Goal: Entertainment & Leisure: Consume media (video, audio)

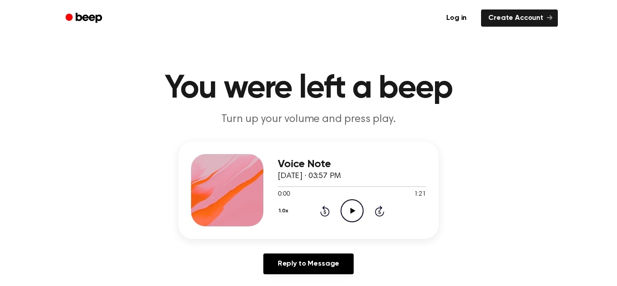
click at [347, 215] on icon "Play Audio" at bounding box center [352, 210] width 23 height 23
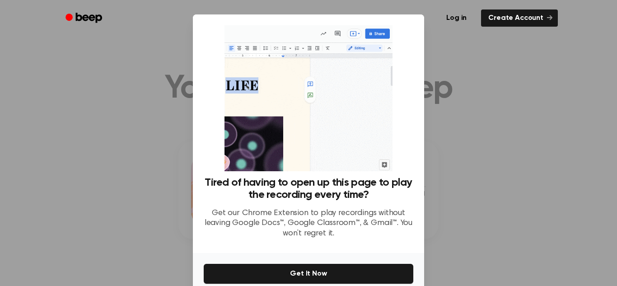
click at [506, 207] on div at bounding box center [308, 143] width 617 height 286
click at [527, 220] on div at bounding box center [308, 143] width 617 height 286
click at [535, 210] on div at bounding box center [308, 143] width 617 height 286
click at [532, 205] on div at bounding box center [308, 143] width 617 height 286
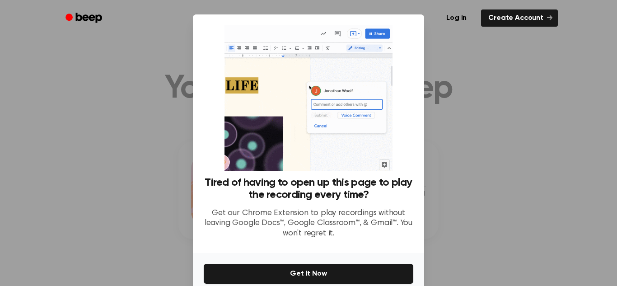
click at [531, 156] on div at bounding box center [308, 143] width 617 height 286
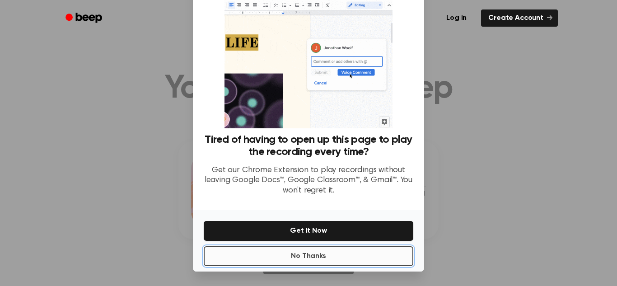
click at [360, 254] on button "No Thanks" at bounding box center [309, 256] width 210 height 20
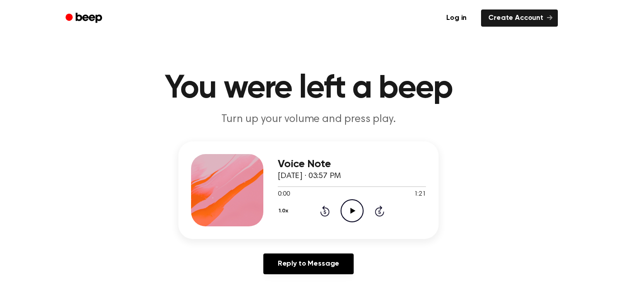
click at [358, 217] on icon "Play Audio" at bounding box center [352, 210] width 23 height 23
click at [352, 216] on icon "Pause Audio" at bounding box center [352, 210] width 23 height 23
click at [325, 210] on icon "Rewind 5 seconds" at bounding box center [325, 211] width 10 height 12
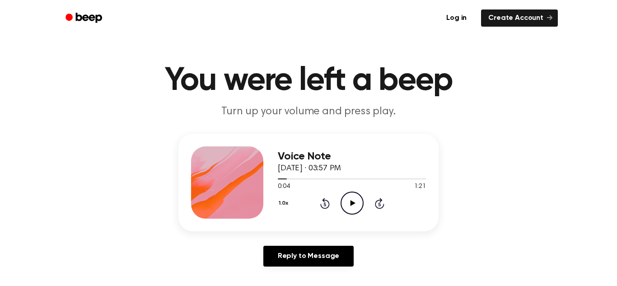
scroll to position [23, 0]
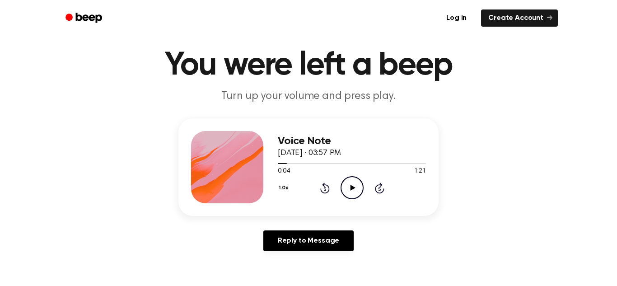
click at [329, 189] on icon at bounding box center [324, 188] width 9 height 11
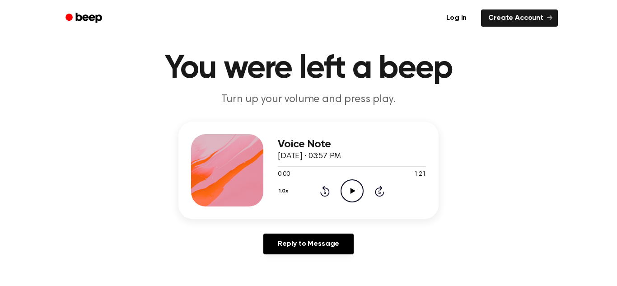
scroll to position [10, 0]
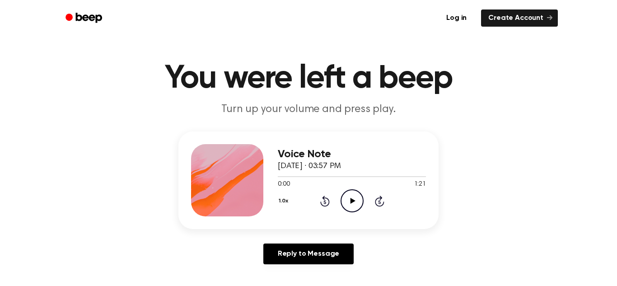
click at [342, 206] on icon "Play Audio" at bounding box center [352, 200] width 23 height 23
